Goal: Task Accomplishment & Management: Use online tool/utility

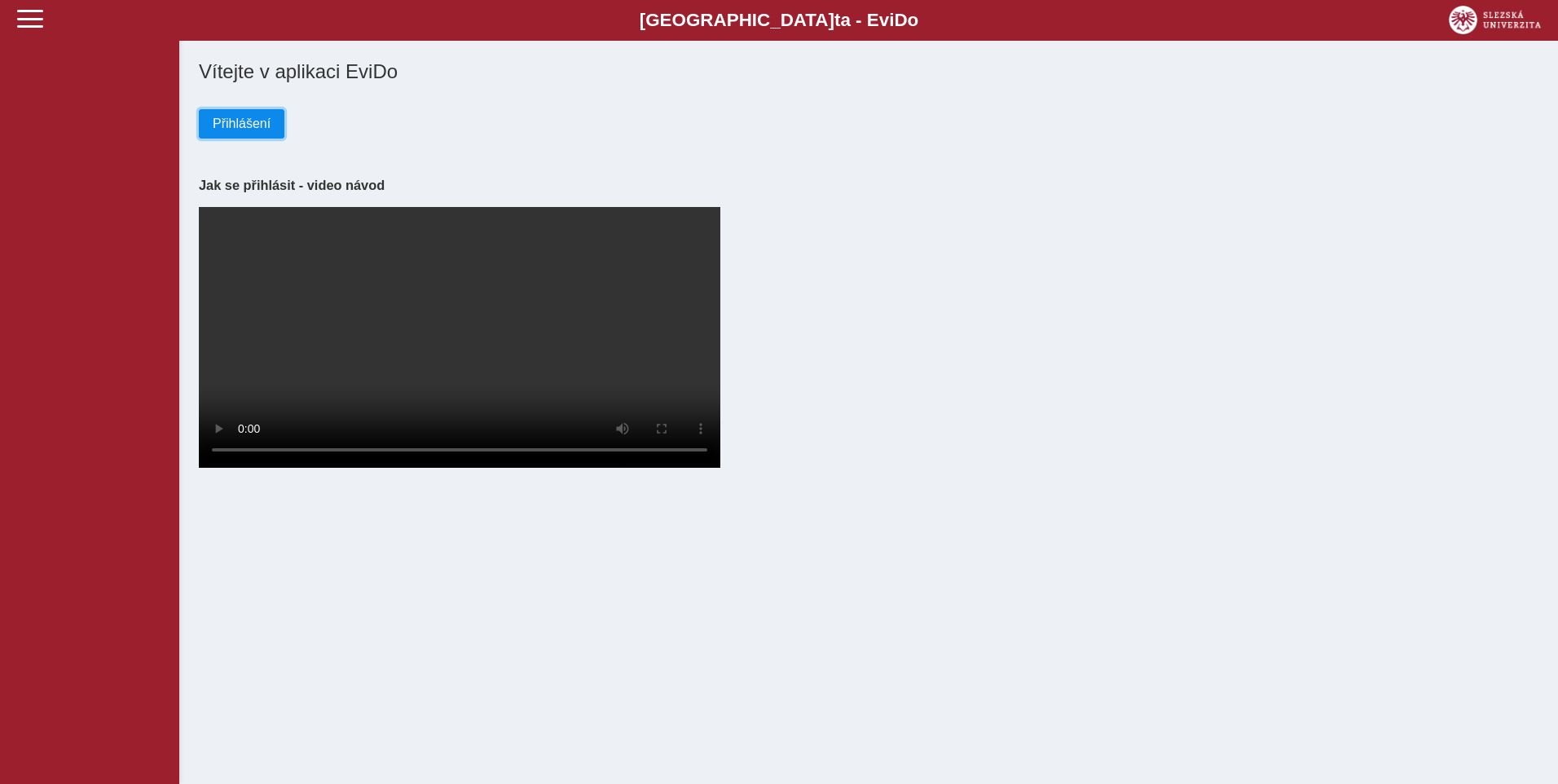
click at [206, 122] on button "Přihlášení" at bounding box center [241, 123] width 86 height 29
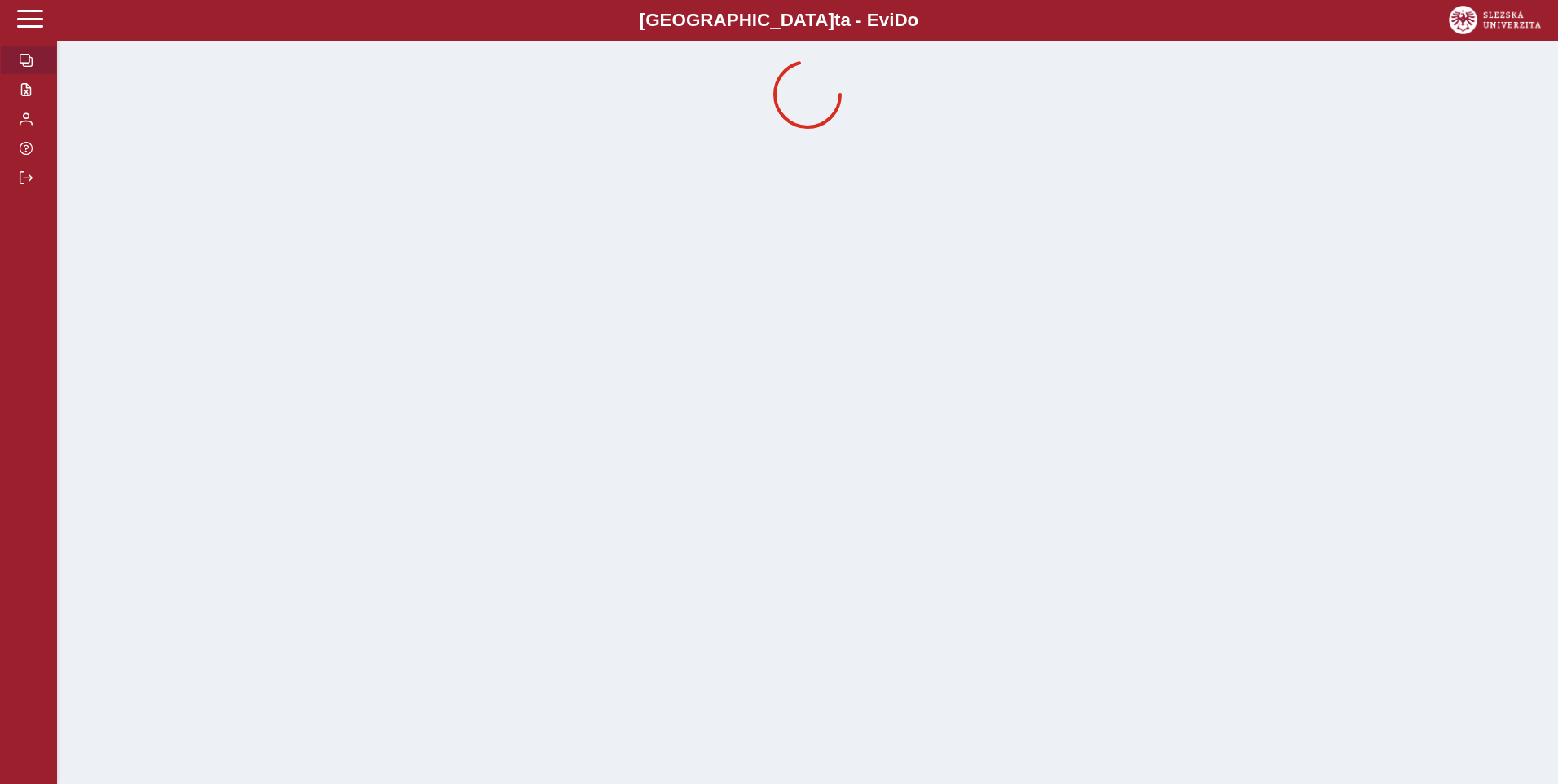
click at [22, 64] on span "button" at bounding box center [26, 61] width 14 height 14
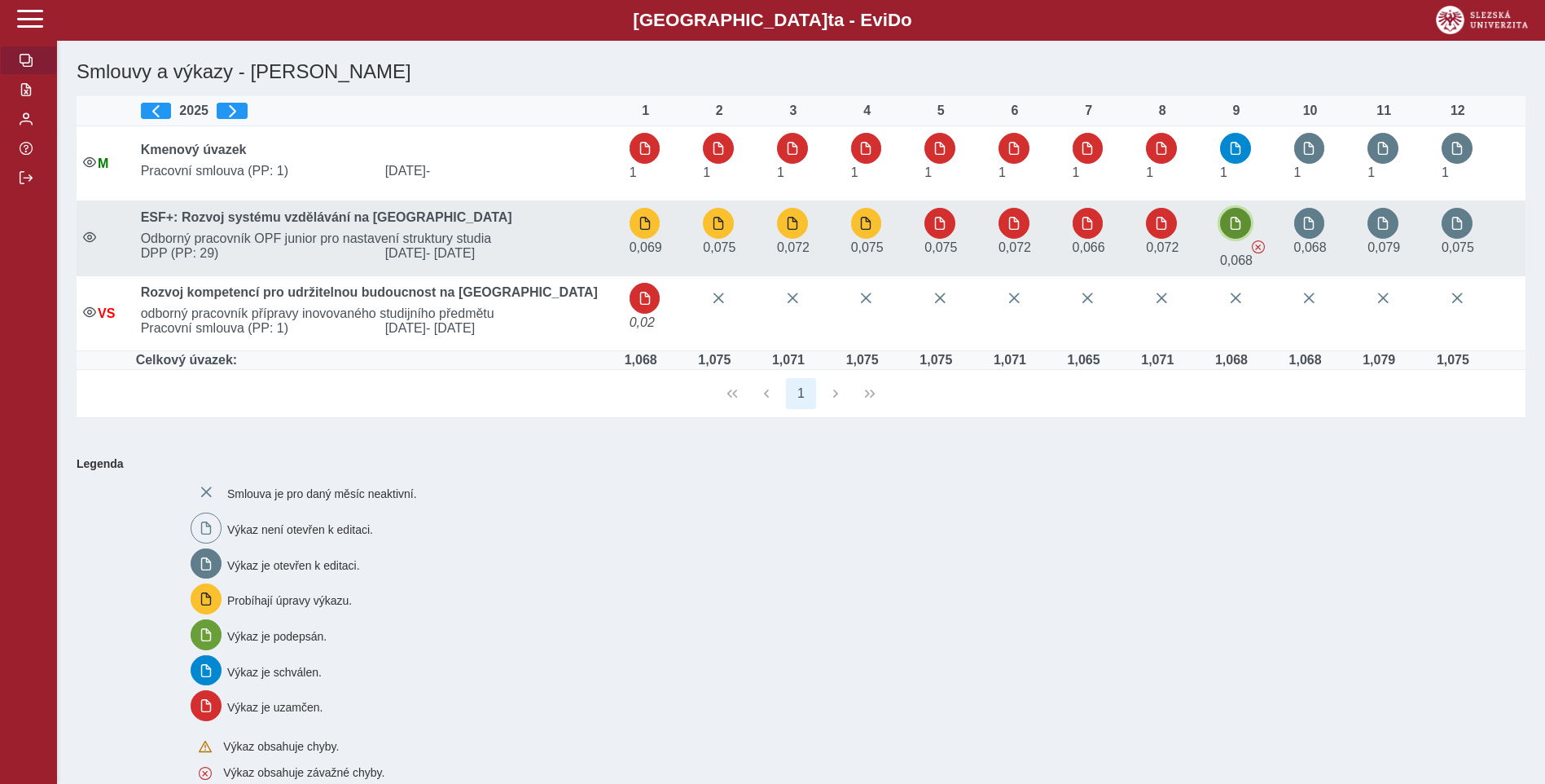
click at [1245, 226] on button "button" at bounding box center [1235, 223] width 31 height 31
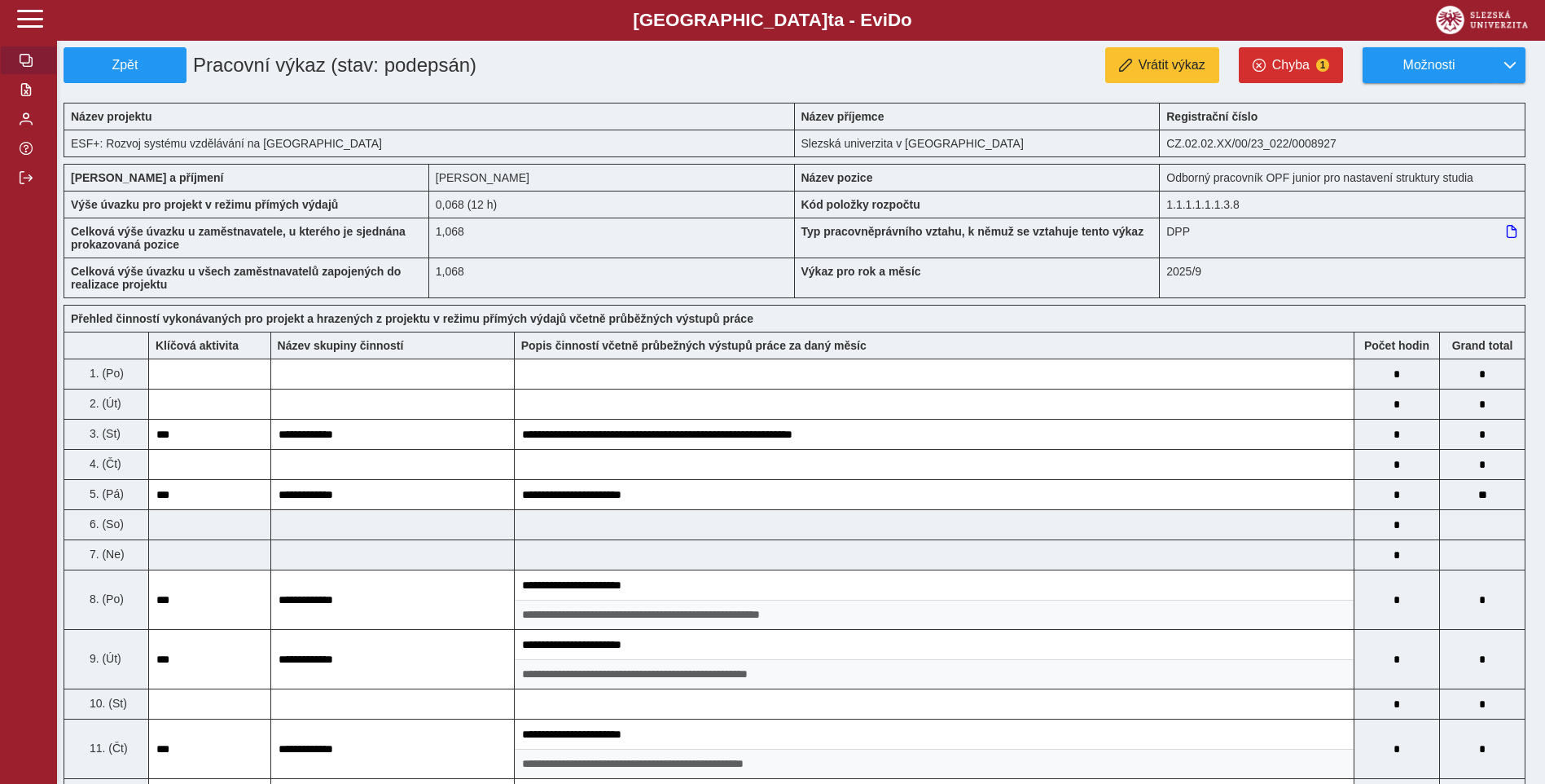
click at [32, 60] on span "button" at bounding box center [26, 61] width 14 height 14
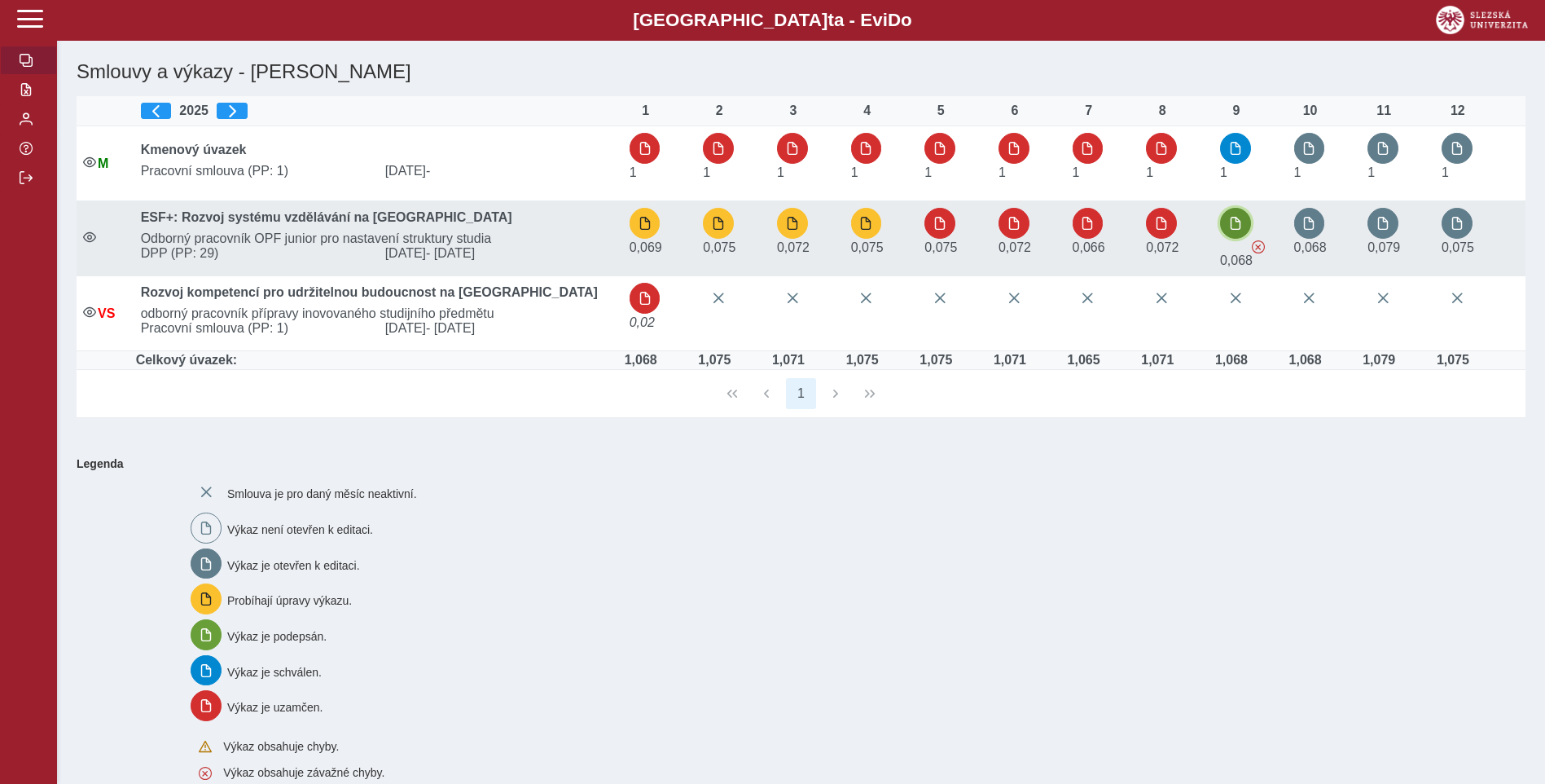
click at [1229, 223] on button "button" at bounding box center [1235, 223] width 31 height 31
